Goal: Information Seeking & Learning: Learn about a topic

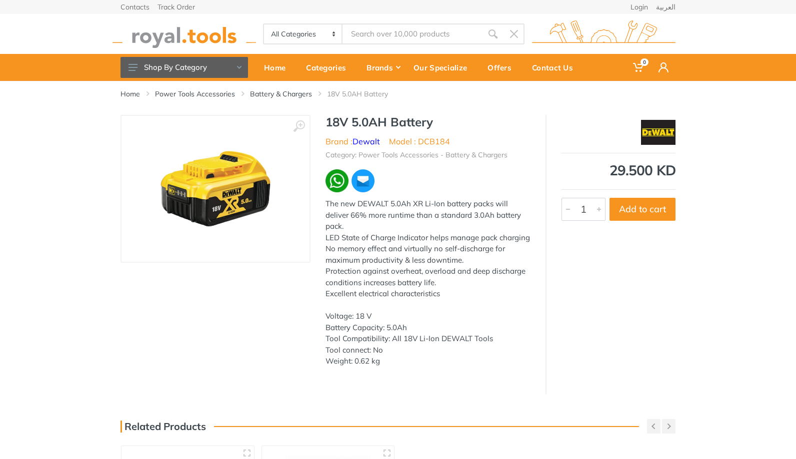
scroll to position [8, 0]
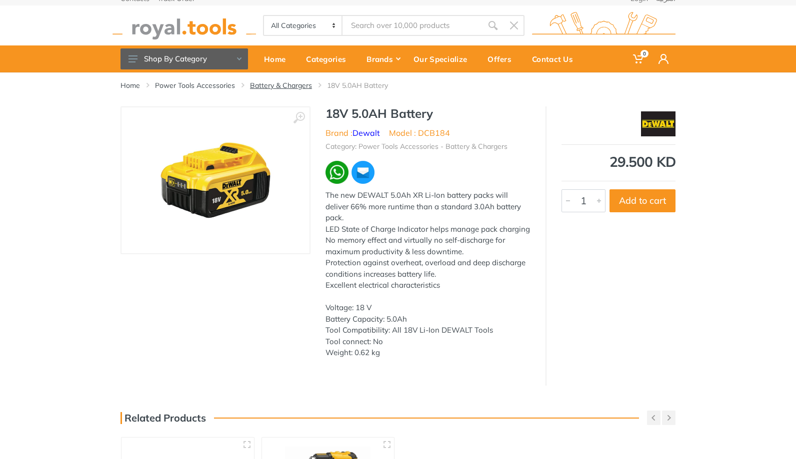
click at [282, 86] on link "Battery & Chargers" at bounding box center [281, 85] width 62 height 10
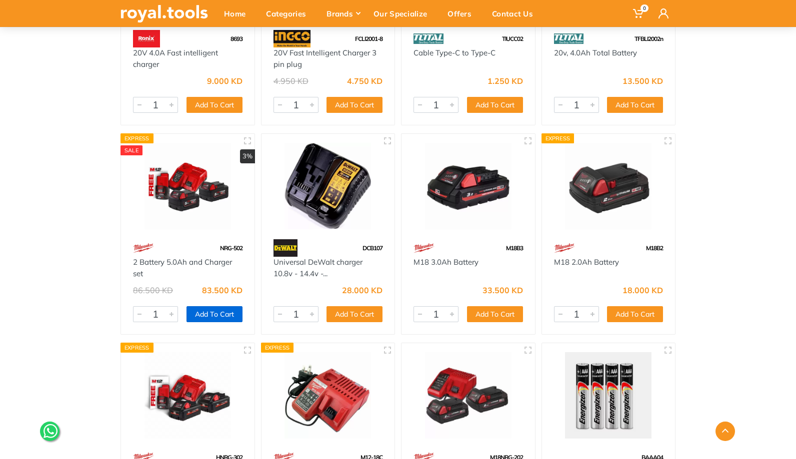
scroll to position [2618, 0]
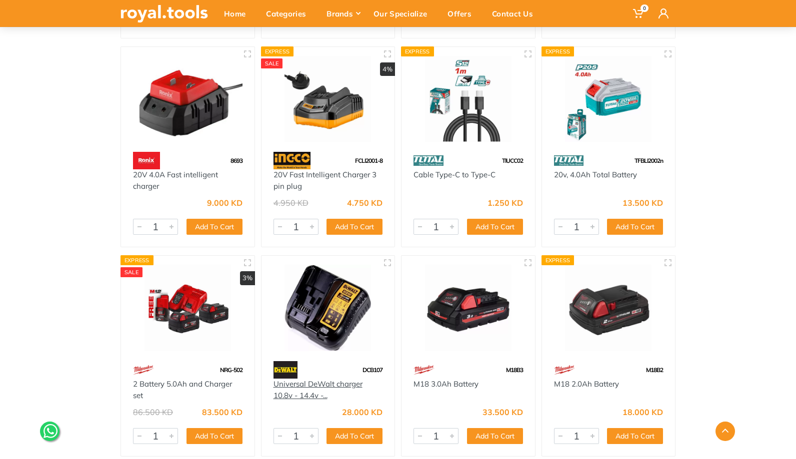
click at [339, 382] on link "Universal DeWalt charger 10.8v - 14.4v -..." at bounding box center [317, 389] width 89 height 21
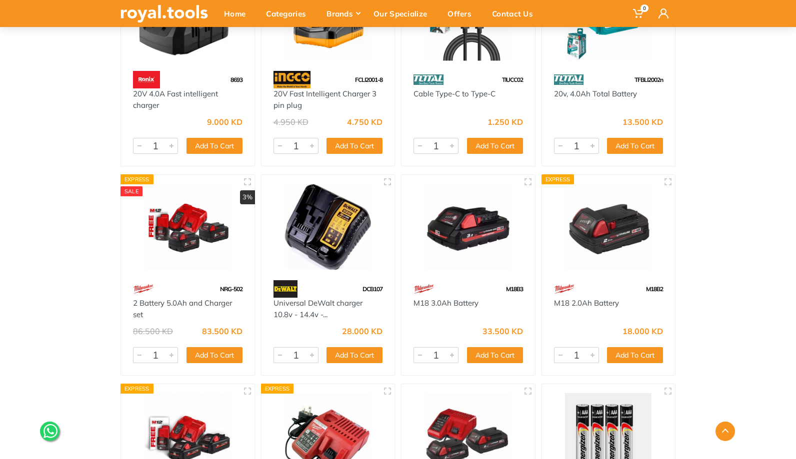
scroll to position [2762, 0]
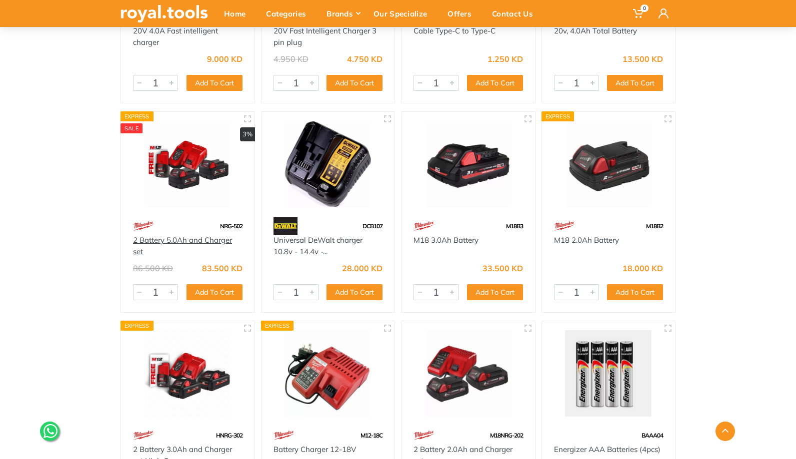
click at [207, 245] on link "2 Battery 5.0Ah and Charger set" at bounding box center [182, 245] width 99 height 21
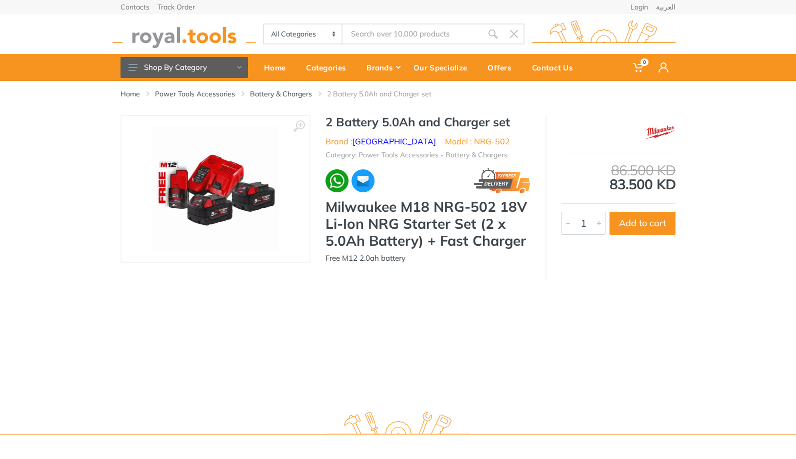
click at [187, 199] on img at bounding box center [215, 189] width 126 height 126
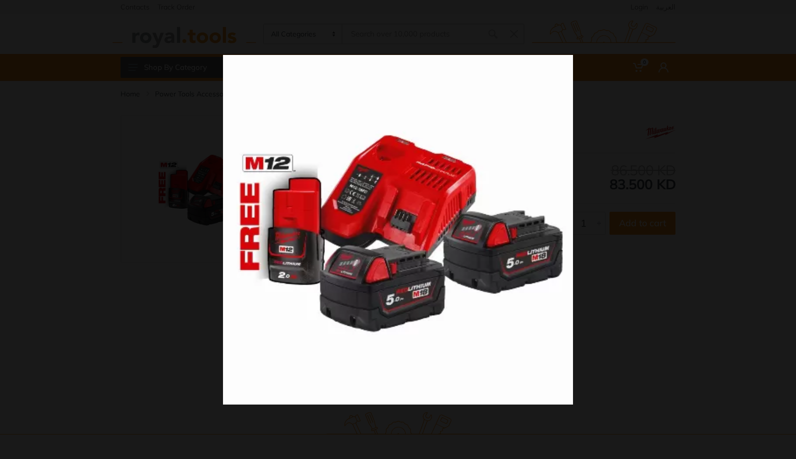
click at [199, 269] on div at bounding box center [398, 229] width 796 height 459
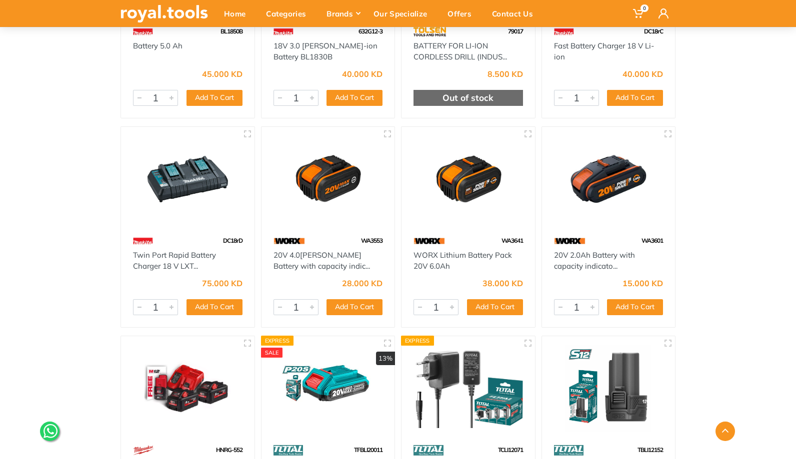
scroll to position [615, 0]
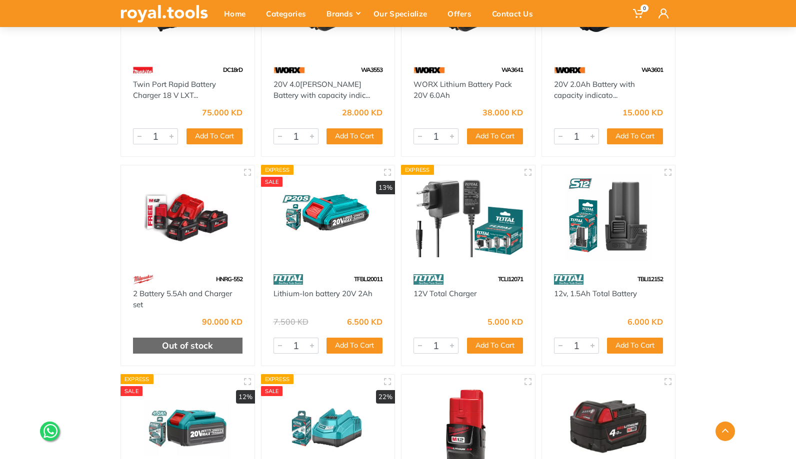
click at [177, 233] on img at bounding box center [187, 217] width 115 height 86
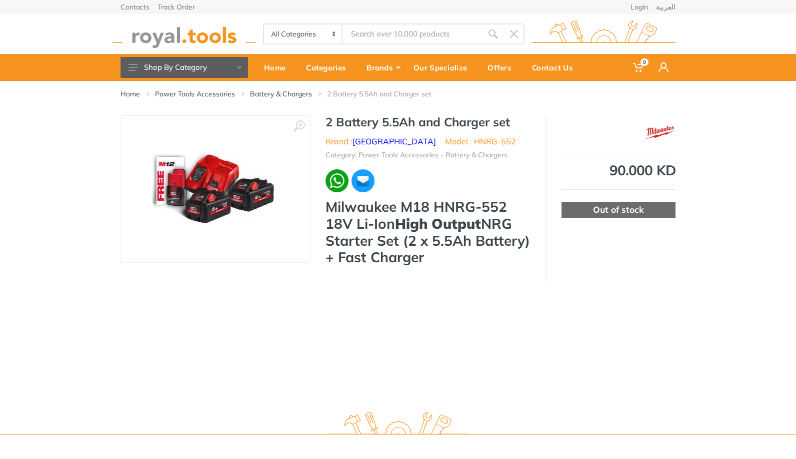
click at [225, 207] on img at bounding box center [215, 189] width 126 height 126
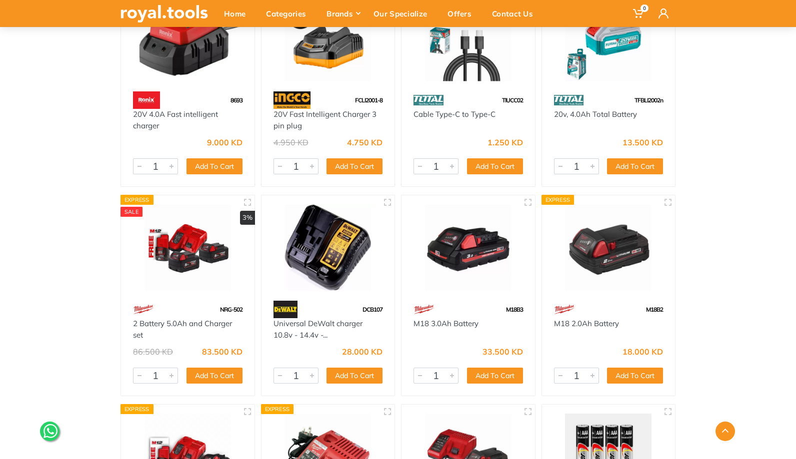
scroll to position [2688, 0]
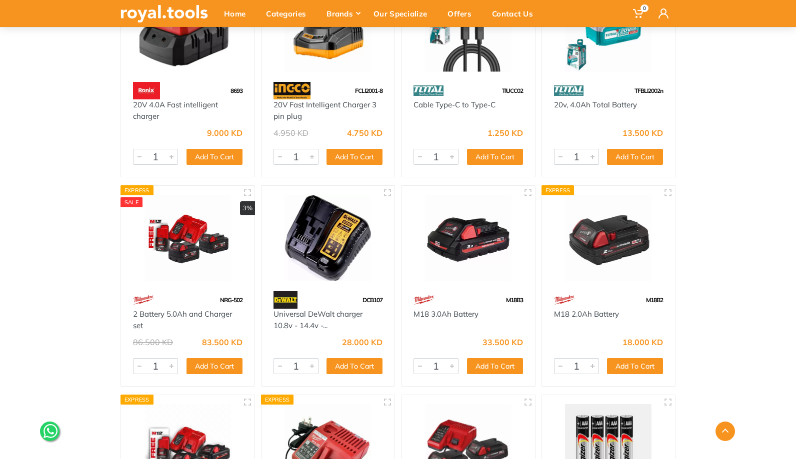
click at [211, 258] on img at bounding box center [187, 238] width 115 height 86
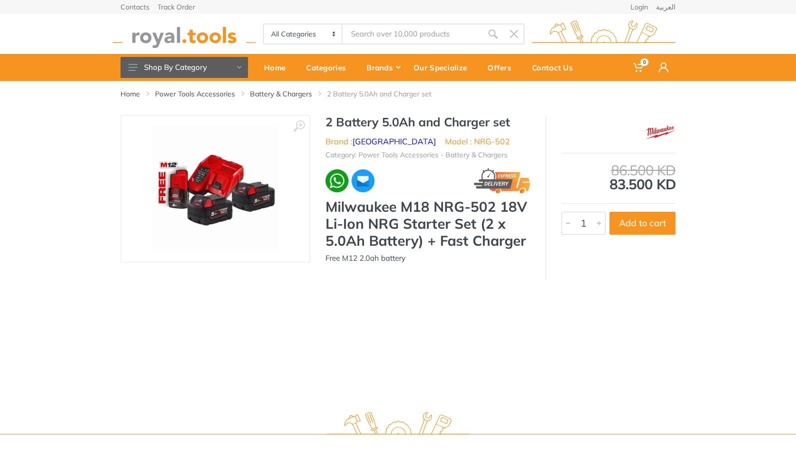
click at [233, 185] on img at bounding box center [215, 189] width 126 height 126
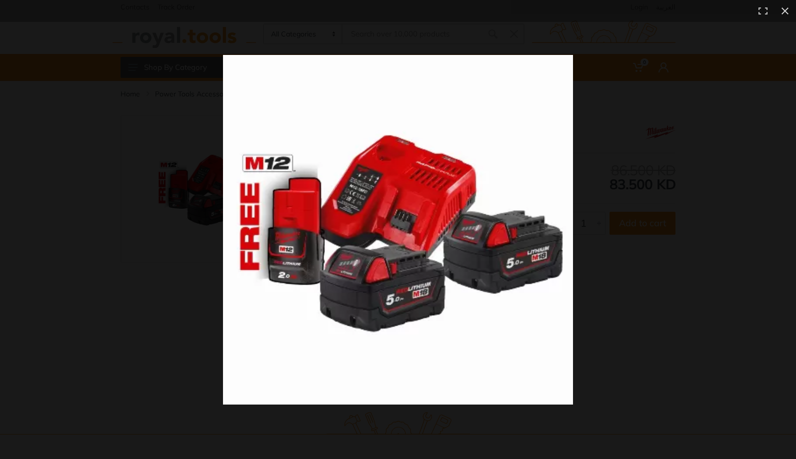
click at [233, 233] on img at bounding box center [398, 230] width 350 height 350
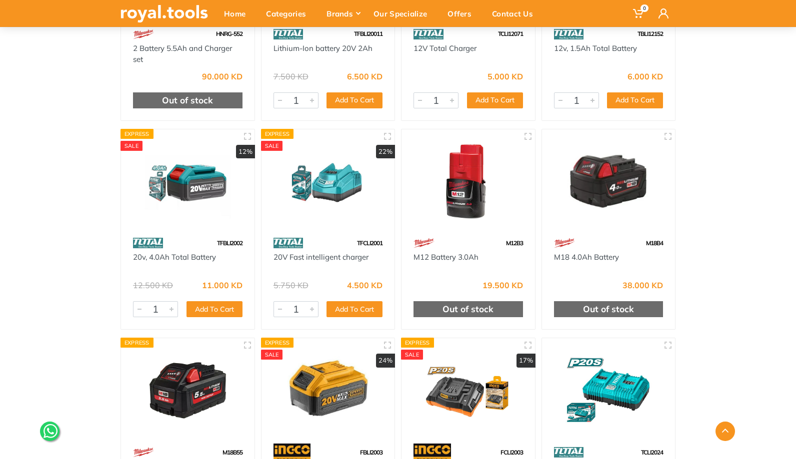
scroll to position [1105, 0]
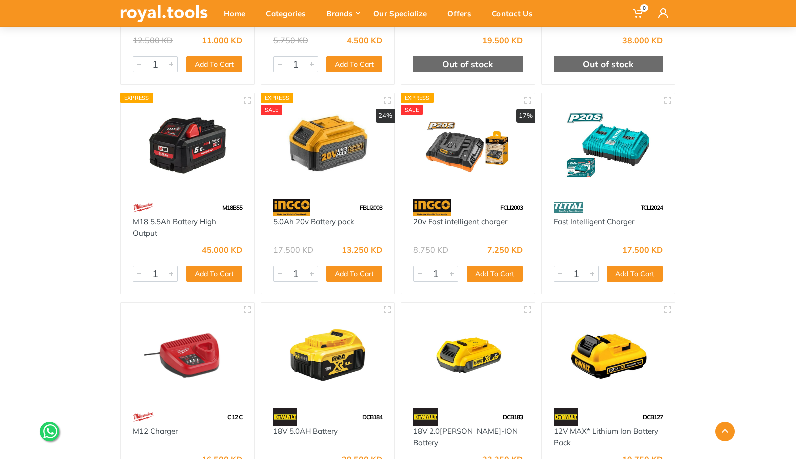
click at [352, 331] on img at bounding box center [327, 355] width 115 height 86
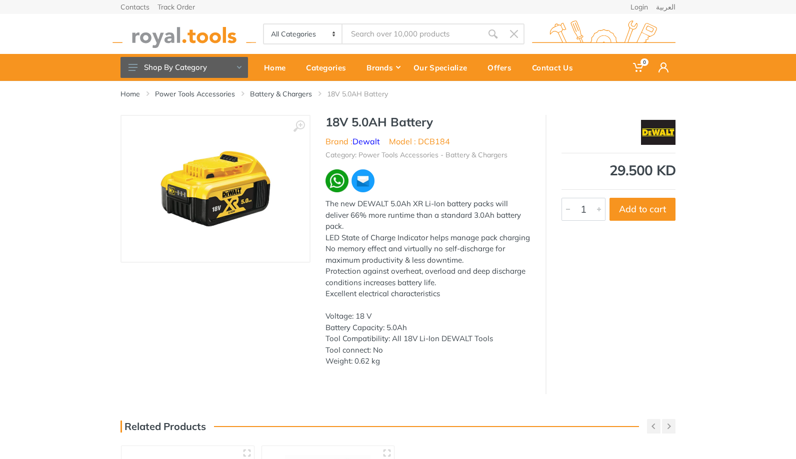
click at [231, 199] on img at bounding box center [215, 189] width 126 height 126
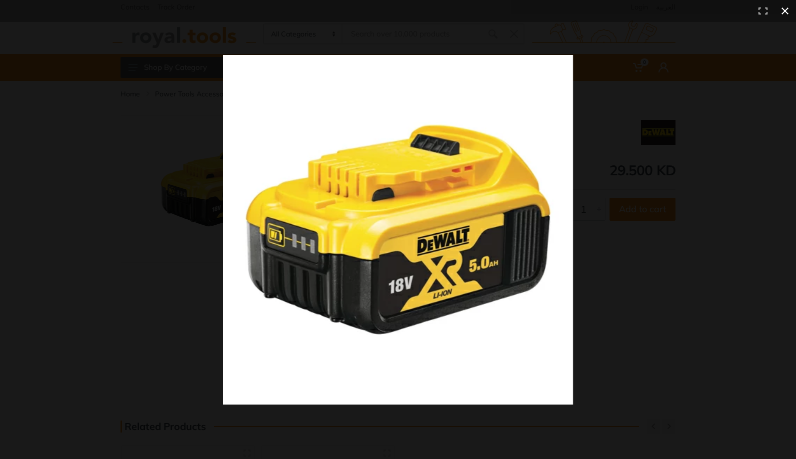
click at [625, 119] on div at bounding box center [558, 248] width 670 height 387
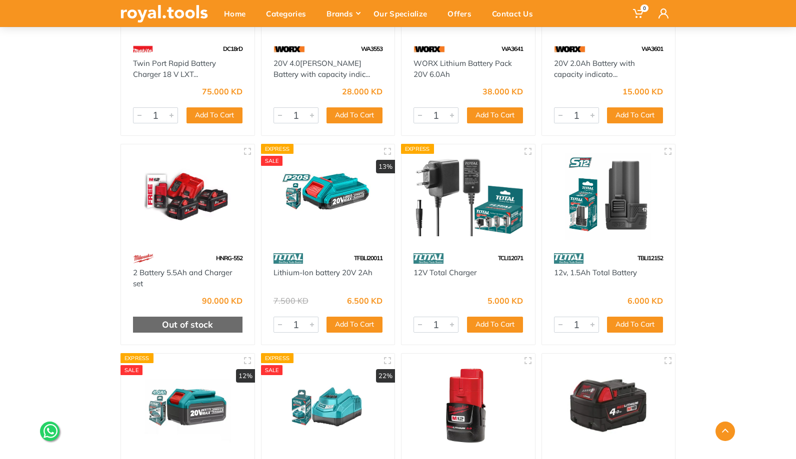
scroll to position [591, 0]
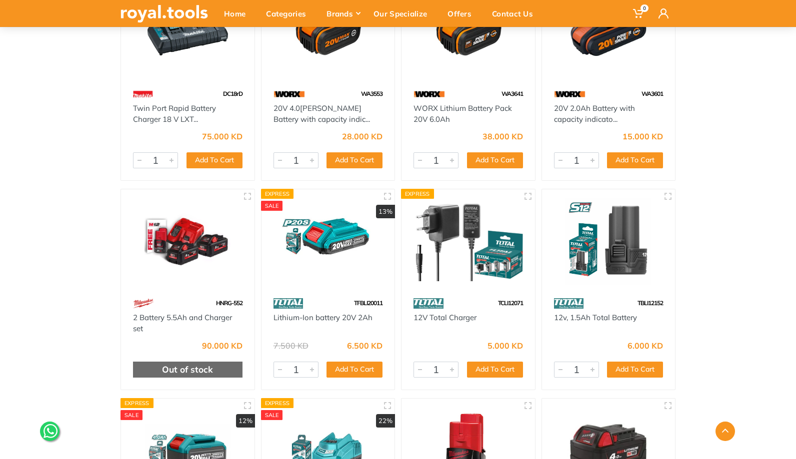
click at [226, 265] on img at bounding box center [187, 241] width 115 height 86
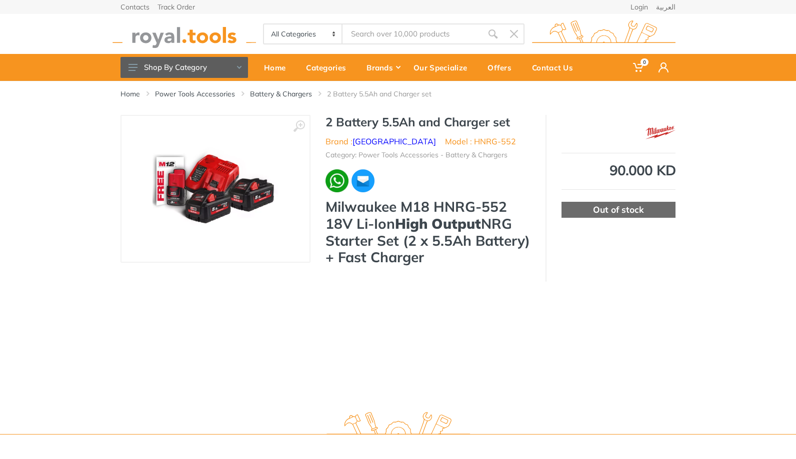
click at [211, 196] on img at bounding box center [215, 189] width 126 height 126
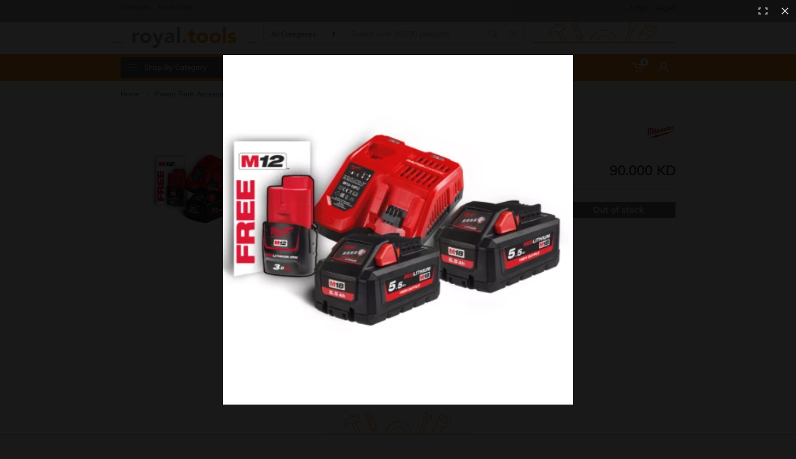
click at [318, 239] on img at bounding box center [398, 230] width 350 height 350
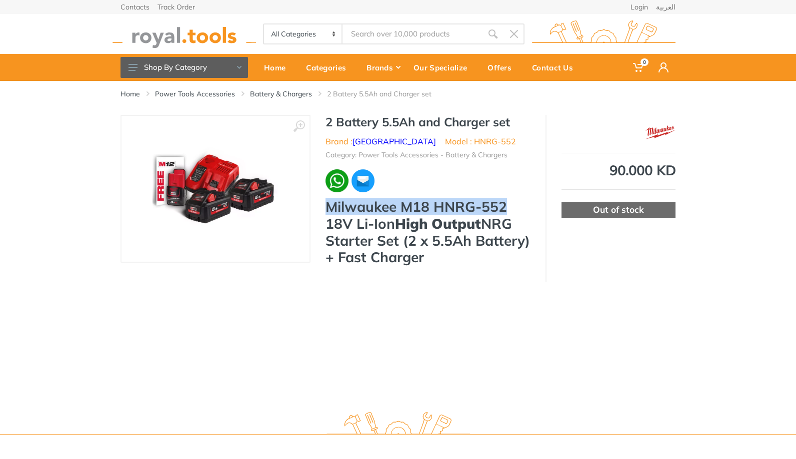
drag, startPoint x: 329, startPoint y: 208, endPoint x: 506, endPoint y: 207, distance: 176.9
click at [506, 207] on h3 "Milwaukee M18 HNRG-552 18V Li-Ion High Output NRG Starter Set (2 x 5.5Ah Batter…" at bounding box center [427, 231] width 205 height 67
copy h3 "Milwaukee M18 HNRG-552"
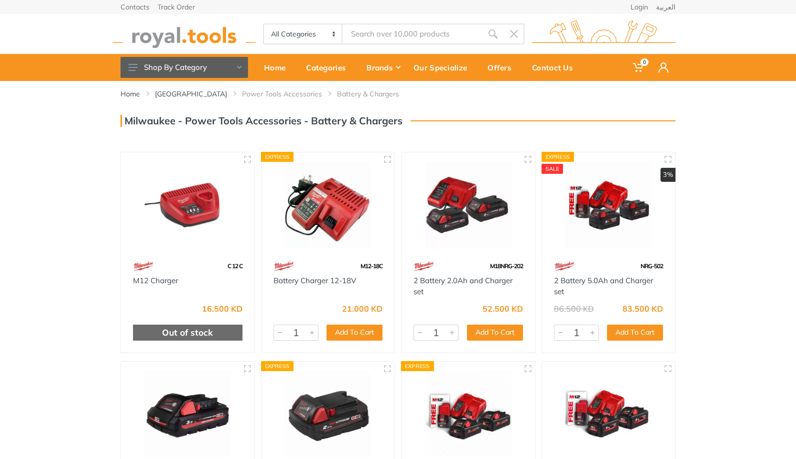
click at [364, 30] on input "Site search" at bounding box center [412, 33] width 140 height 21
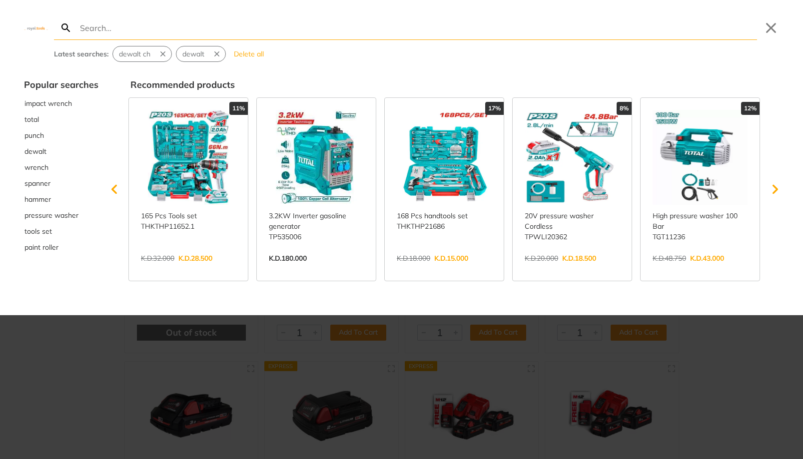
type input "m"
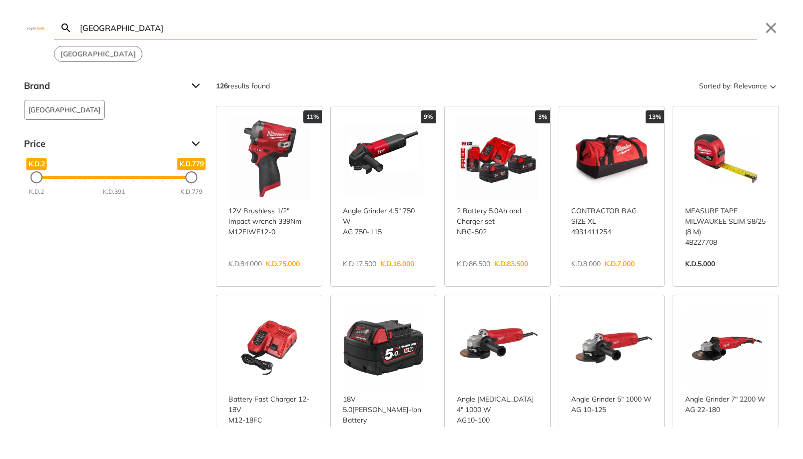
type input "[GEOGRAPHIC_DATA]"
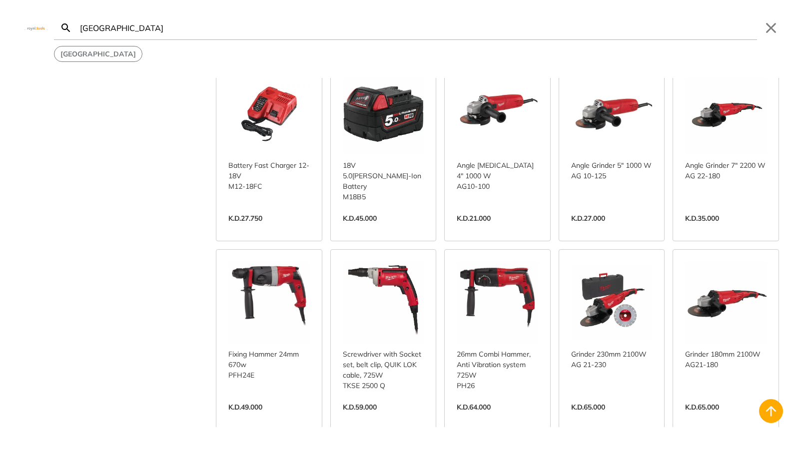
scroll to position [263, 0]
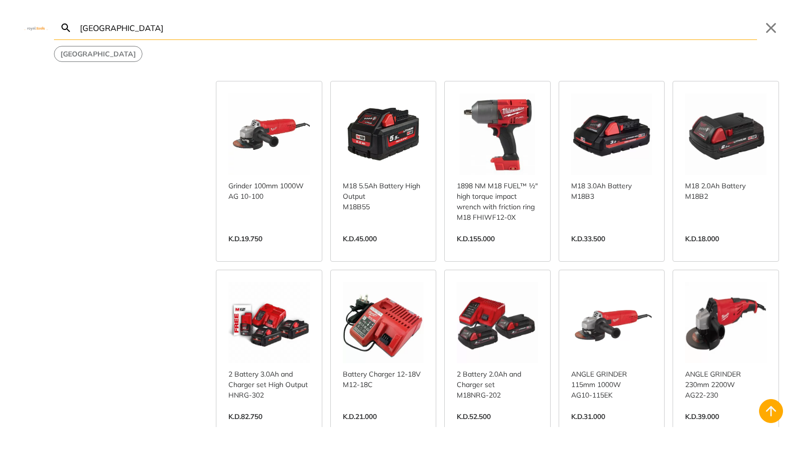
scroll to position [1114, 0]
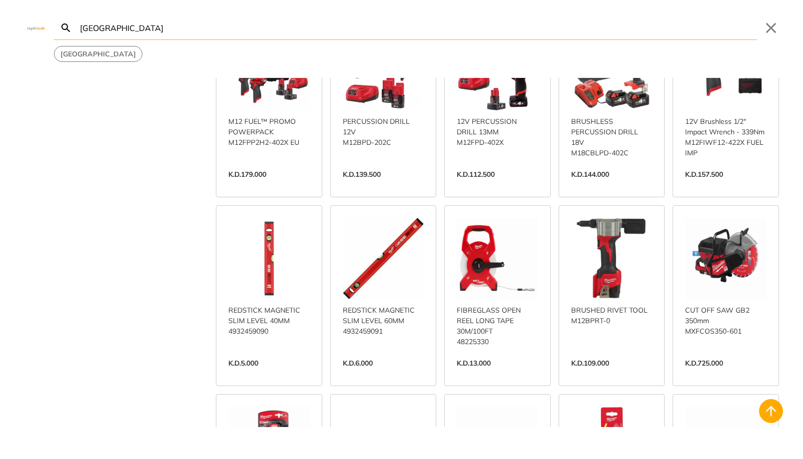
scroll to position [1731, 0]
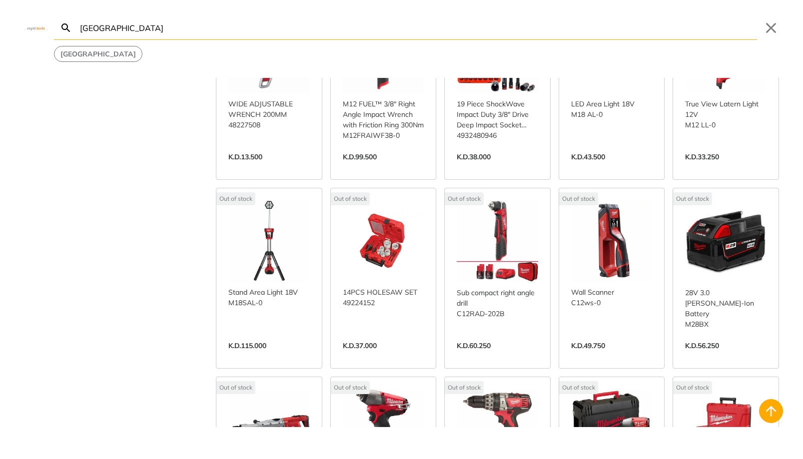
scroll to position [2571, 0]
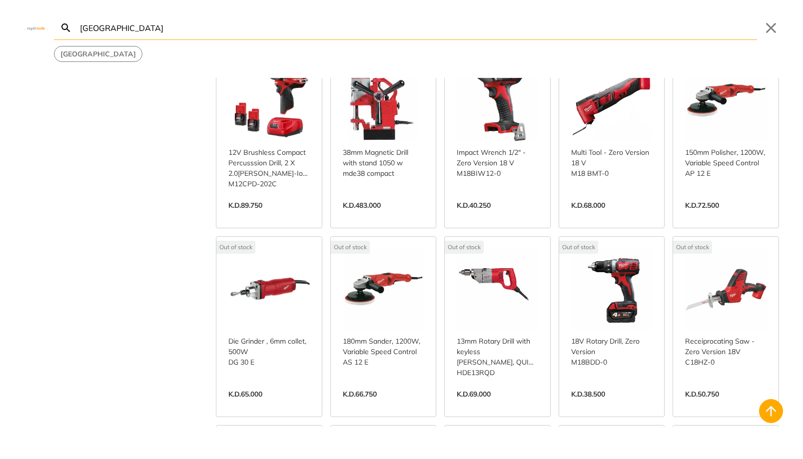
scroll to position [3215, 0]
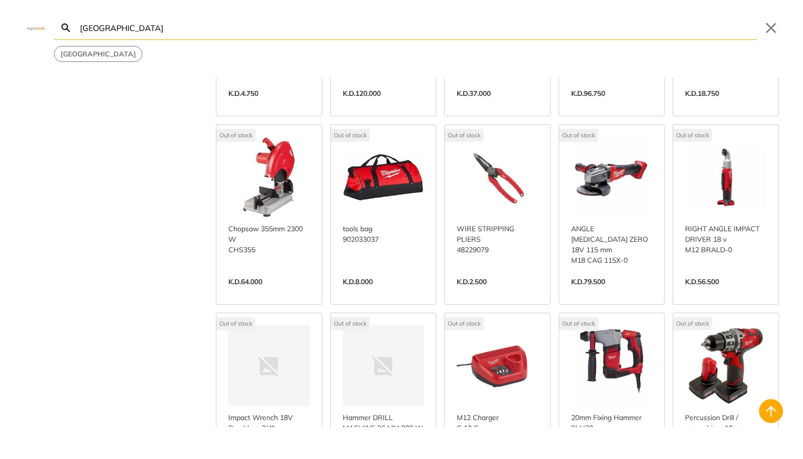
scroll to position [3945, 0]
